Goal: Navigation & Orientation: Go to known website

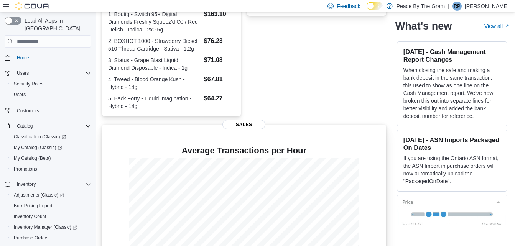
scroll to position [226, 0]
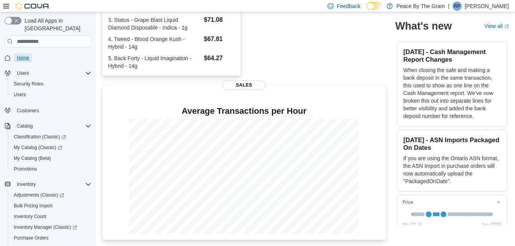
click at [26, 55] on span "Home" at bounding box center [23, 58] width 12 height 6
click at [21, 55] on span "Home" at bounding box center [23, 58] width 12 height 6
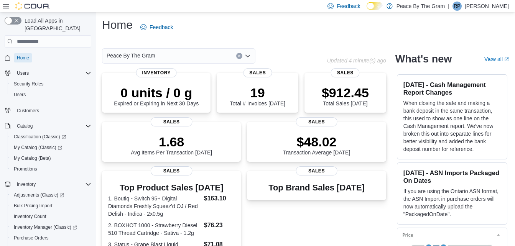
scroll to position [0, 0]
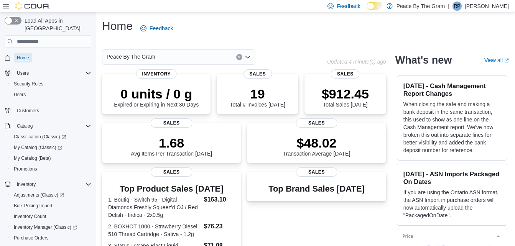
click at [26, 55] on span "Home" at bounding box center [23, 58] width 12 height 6
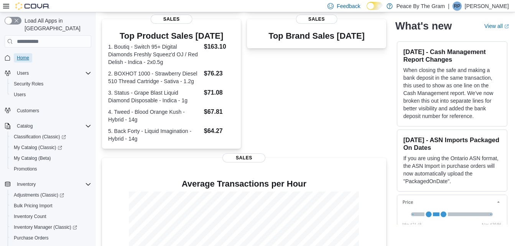
scroll to position [226, 0]
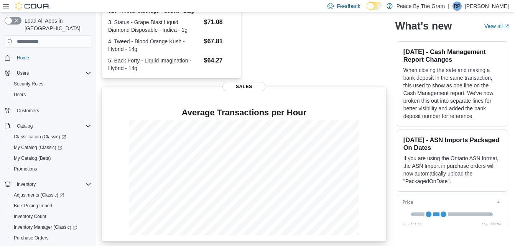
scroll to position [226, 0]
